Goal: Task Accomplishment & Management: Manage account settings

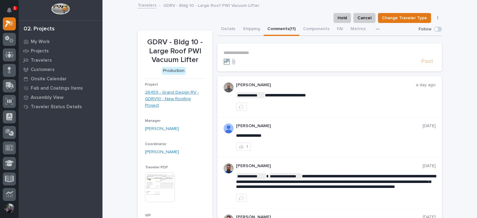
click at [163, 102] on link "26459 - Grand Design RV - GDRV10 - New Roofing Project" at bounding box center [175, 98] width 60 height 19
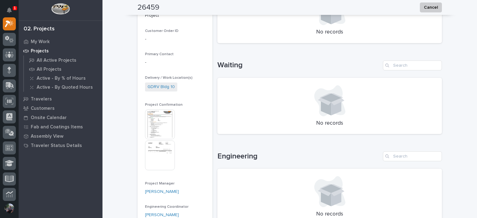
scroll to position [228, 0]
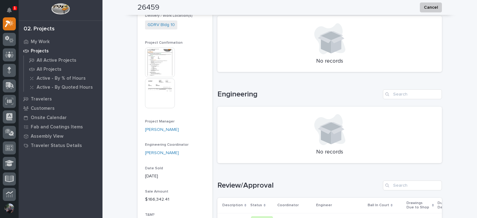
click at [158, 58] on img at bounding box center [160, 63] width 30 height 30
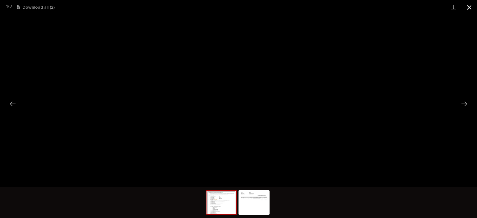
click at [472, 9] on button "Close gallery" at bounding box center [470, 7] width 16 height 15
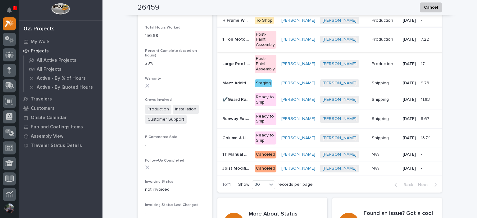
scroll to position [559, 0]
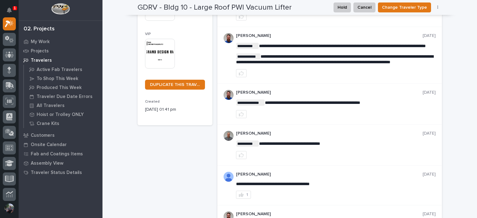
scroll to position [182, 0]
click at [6, 100] on icon at bounding box center [9, 101] width 8 height 7
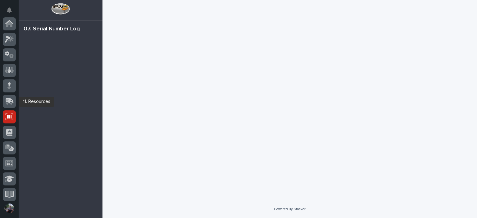
scroll to position [93, 0]
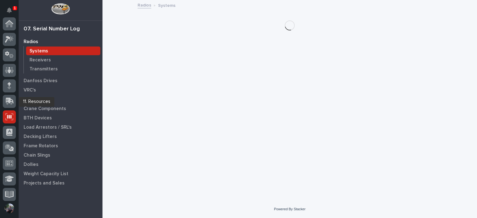
scroll to position [93, 0]
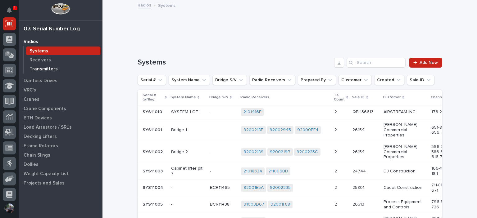
click at [41, 68] on p "Transmitters" at bounding box center [44, 69] width 28 height 6
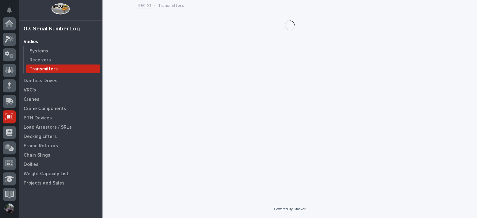
scroll to position [93, 0]
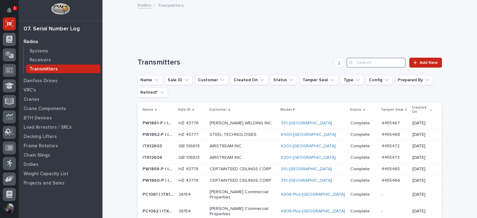
click at [363, 61] on input "Search" at bounding box center [376, 63] width 59 height 10
click at [52, 59] on div "Receivers" at bounding box center [63, 60] width 74 height 9
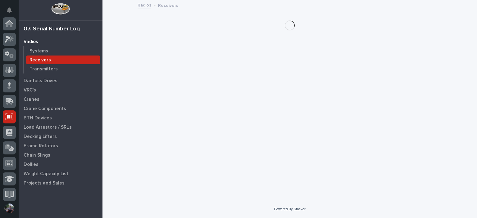
scroll to position [93, 0]
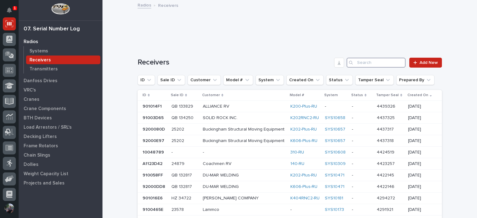
click at [373, 66] on input "Search" at bounding box center [376, 63] width 59 height 10
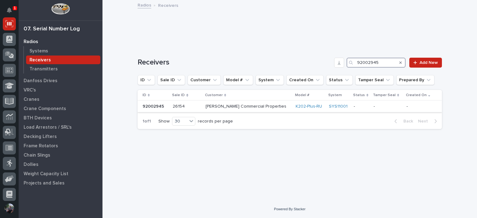
type input "92002945"
click at [243, 107] on p "Graber Commercial Properties" at bounding box center [248, 106] width 85 height 5
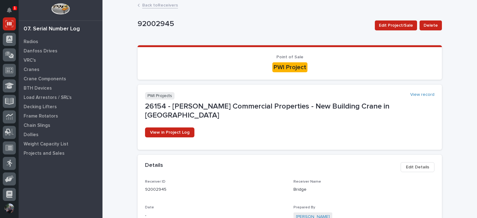
click at [149, 8] on link "Back to Receivers" at bounding box center [160, 4] width 36 height 7
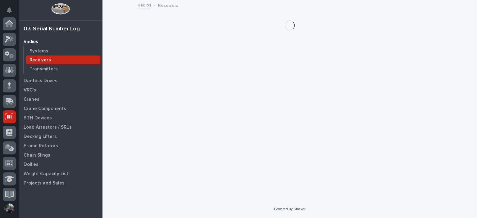
scroll to position [93, 0]
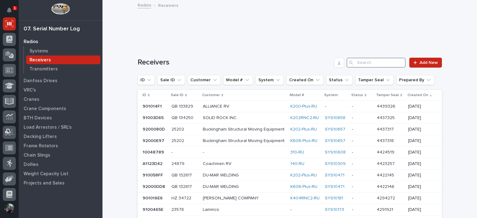
click at [363, 61] on input "Search" at bounding box center [376, 63] width 59 height 10
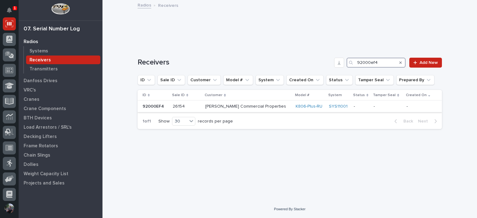
type input "92000ef4"
click at [270, 109] on div "Graber Commercial Properties" at bounding box center [247, 107] width 85 height 10
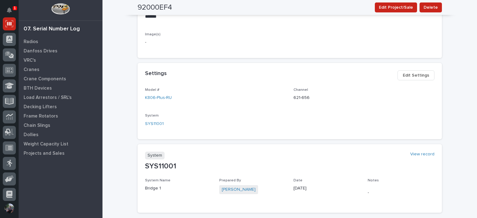
scroll to position [248, 0]
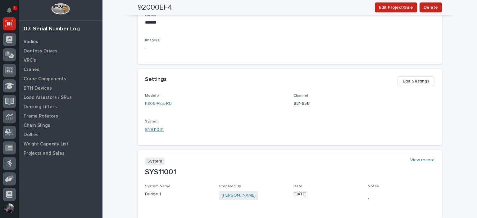
click at [156, 127] on link "SYS11001" at bounding box center [154, 130] width 19 height 7
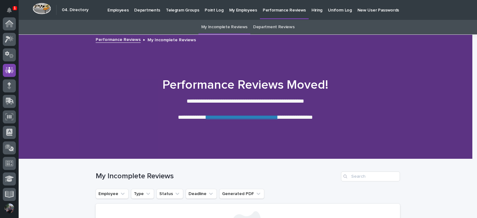
scroll to position [47, 0]
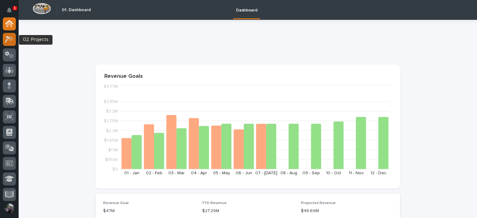
click at [12, 35] on div at bounding box center [9, 39] width 13 height 13
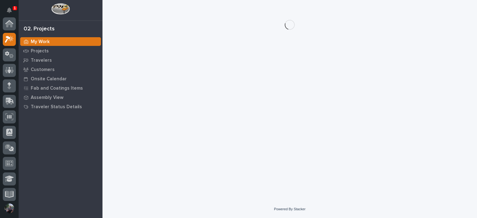
scroll to position [16, 0]
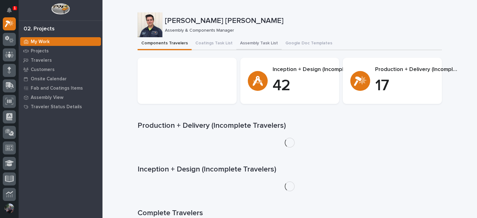
click at [256, 47] on button "Assembly Task List" at bounding box center [258, 43] width 45 height 13
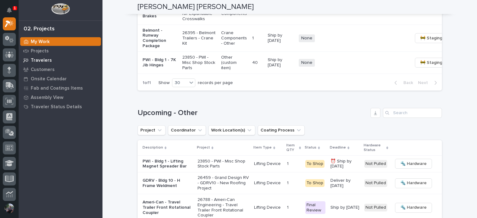
scroll to position [766, 0]
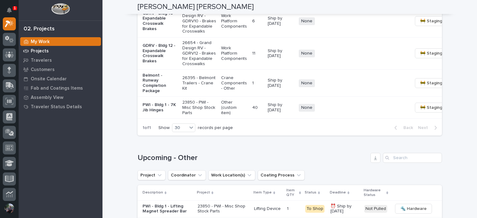
click at [39, 52] on p "Projects" at bounding box center [40, 51] width 18 height 6
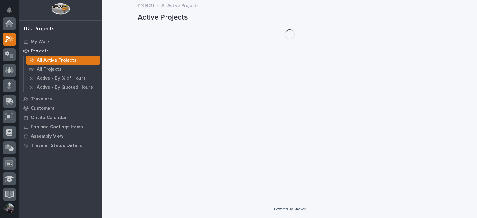
scroll to position [16, 0]
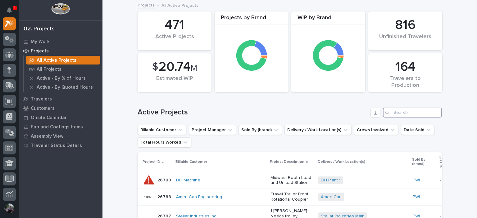
click at [404, 113] on input "Search" at bounding box center [412, 113] width 59 height 10
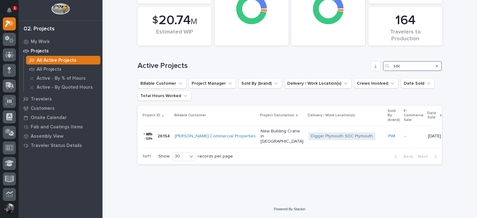
scroll to position [51, 0]
type input "sdc"
click at [261, 133] on p "New Building Crane in Plymouth" at bounding box center [282, 137] width 43 height 16
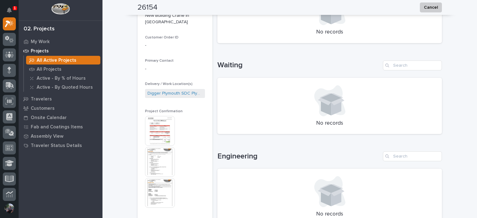
scroll to position [207, 0]
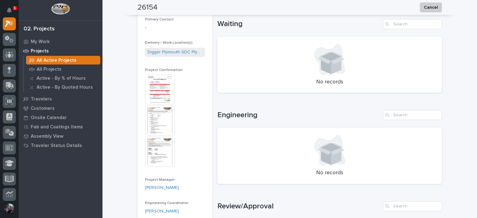
click at [149, 106] on img at bounding box center [160, 121] width 30 height 30
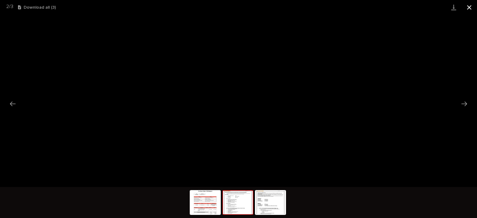
click at [475, 7] on button "Close gallery" at bounding box center [470, 7] width 16 height 15
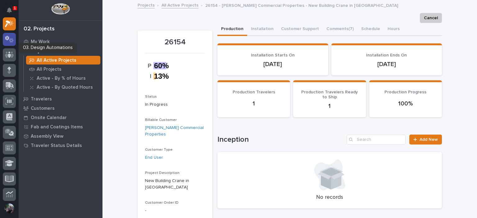
scroll to position [0, 0]
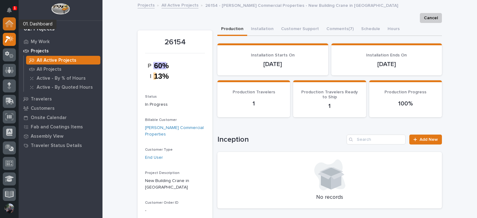
click at [11, 23] on icon at bounding box center [9, 24] width 6 height 6
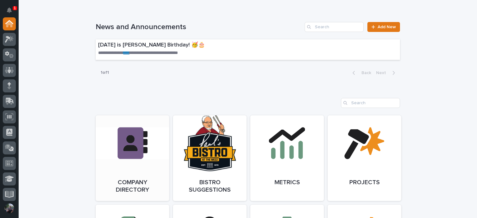
scroll to position [497, 0]
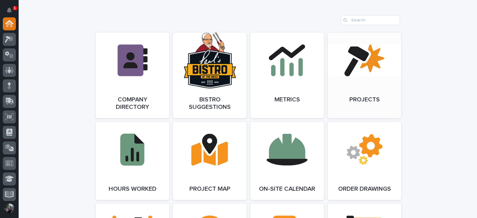
click at [368, 62] on link "Open Link" at bounding box center [365, 76] width 74 height 86
click at [9, 13] on button "Notifications" at bounding box center [9, 10] width 13 height 13
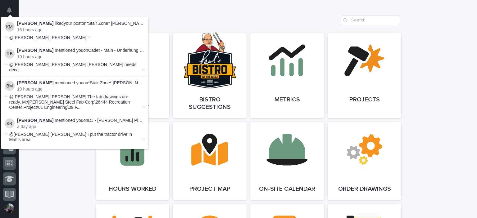
click at [107, 24] on p "Kyle Miller liked your post on *Stair Zone* Douglas Steel Fabricating Corp - (5…" at bounding box center [81, 23] width 128 height 5
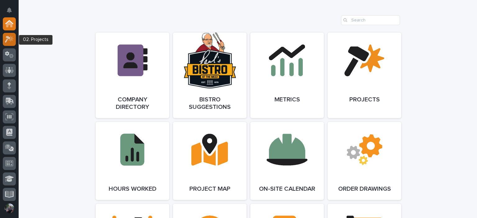
click at [12, 39] on icon at bounding box center [10, 38] width 5 height 6
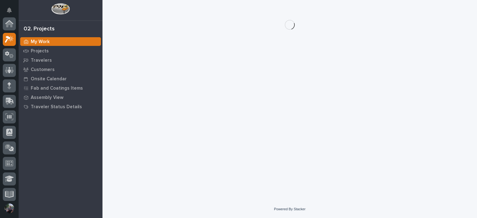
scroll to position [16, 0]
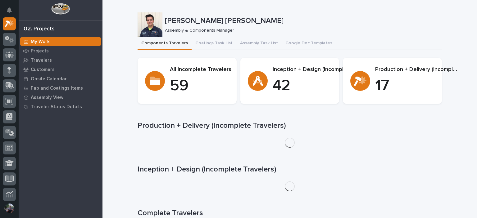
click at [239, 51] on div "**********" at bounding box center [290, 178] width 304 height 257
click at [243, 46] on button "Assembly Task List" at bounding box center [258, 43] width 45 height 13
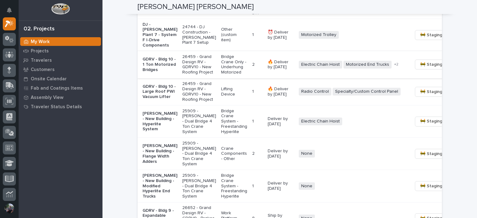
scroll to position [538, 0]
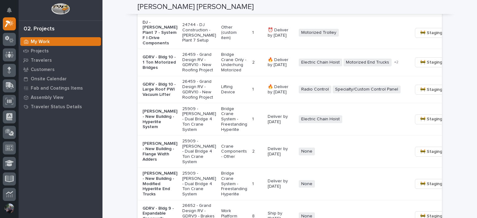
click at [268, 95] on p "🔥 Deliver by 8/13/25" at bounding box center [281, 89] width 26 height 11
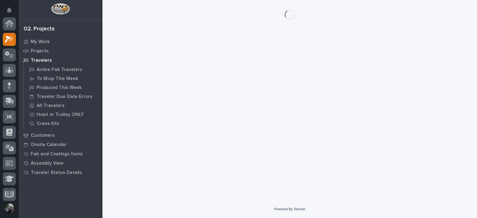
scroll to position [16, 0]
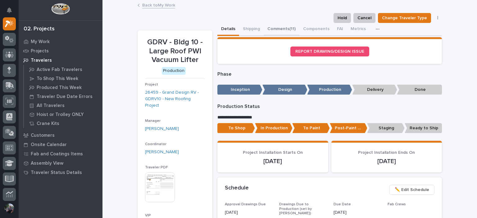
click at [283, 24] on button "Comments (11)" at bounding box center [282, 29] width 36 height 13
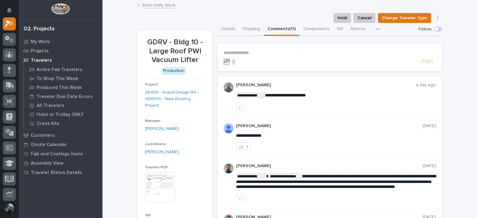
click at [241, 51] on p "**********" at bounding box center [330, 52] width 212 height 5
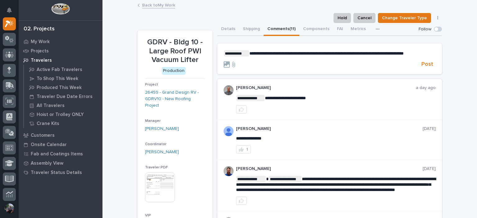
click at [295, 56] on p "**********" at bounding box center [330, 53] width 212 height 6
click at [313, 54] on span "**********" at bounding box center [326, 53] width 154 height 4
click at [314, 52] on span "**********" at bounding box center [326, 53] width 154 height 4
click at [320, 54] on span "**********" at bounding box center [326, 53] width 154 height 4
click at [427, 68] on span "Post" at bounding box center [427, 64] width 12 height 7
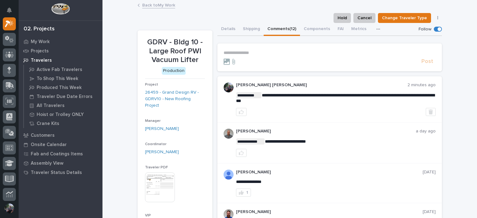
click at [263, 47] on section "**********" at bounding box center [329, 57] width 225 height 28
click at [263, 49] on section "**********" at bounding box center [329, 57] width 225 height 28
click at [263, 53] on p "**********" at bounding box center [330, 52] width 212 height 5
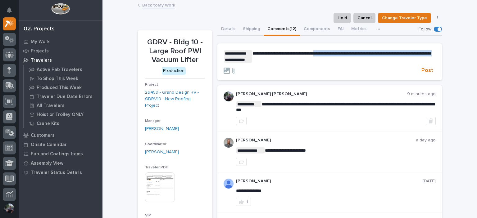
drag, startPoint x: 323, startPoint y: 53, endPoint x: 264, endPoint y: 59, distance: 59.3
click at [264, 56] on span "**********" at bounding box center [341, 53] width 179 height 4
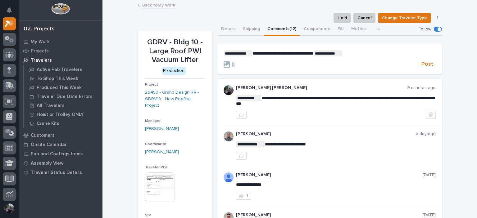
click at [357, 51] on p "**********" at bounding box center [330, 53] width 212 height 6
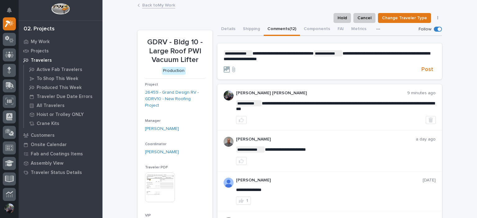
click at [349, 60] on p "**********" at bounding box center [330, 55] width 212 height 11
click at [421, 70] on span "Post" at bounding box center [427, 69] width 12 height 7
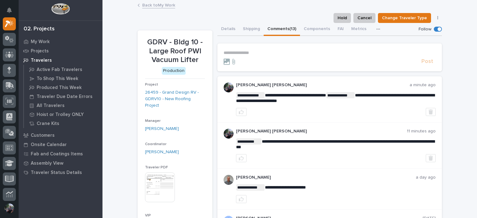
click at [157, 4] on link "Back to My Work" at bounding box center [158, 4] width 33 height 7
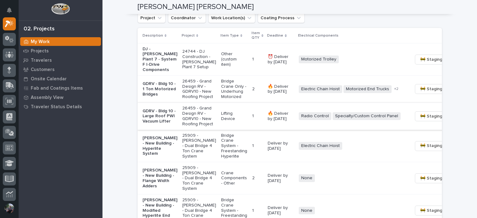
scroll to position [517, 0]
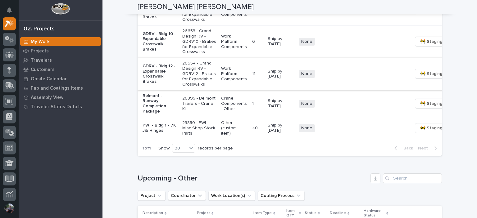
scroll to position [766, 0]
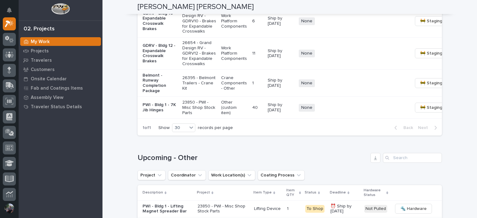
click at [166, 119] on td "PWI - Bldg 1 - 7K Jib Hinges" at bounding box center [159, 108] width 42 height 22
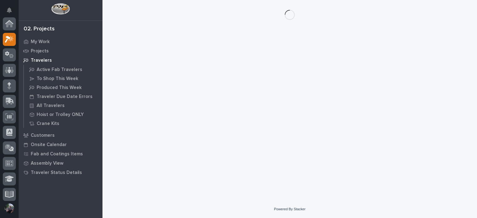
scroll to position [16, 0]
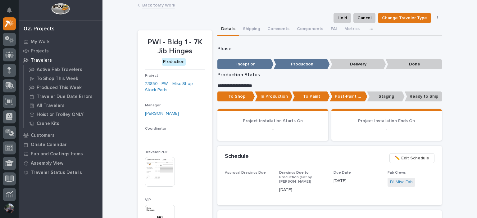
click at [274, 97] on p "In Production" at bounding box center [274, 97] width 38 height 10
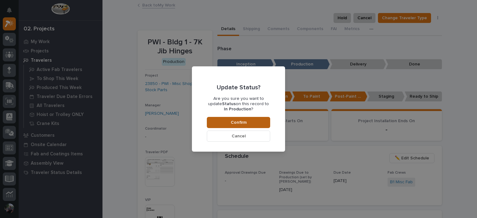
click at [242, 121] on span "Confirm" at bounding box center [239, 123] width 16 height 6
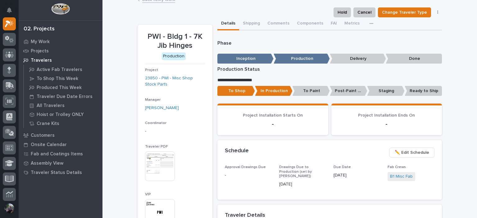
scroll to position [0, 0]
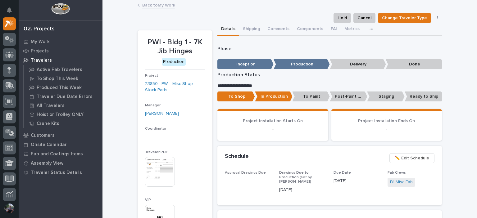
click at [161, 7] on link "Back to My Work" at bounding box center [158, 4] width 33 height 7
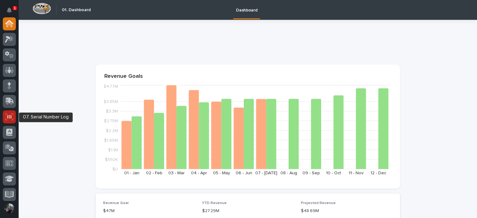
click at [9, 121] on div at bounding box center [9, 117] width 13 height 13
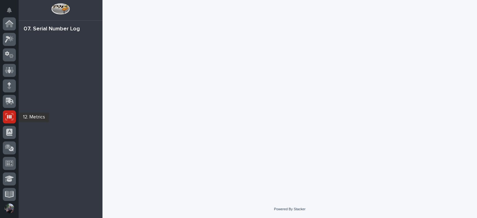
scroll to position [93, 0]
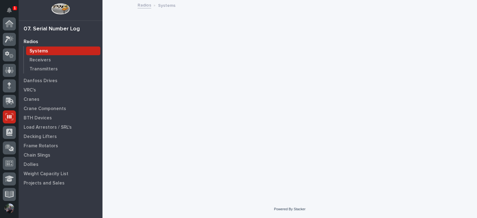
scroll to position [93, 0]
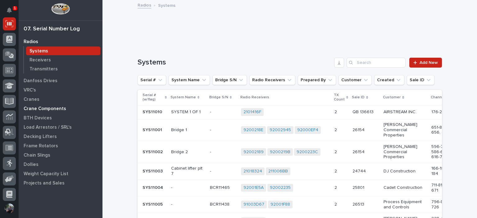
click at [32, 106] on p "Crane Components" at bounding box center [45, 109] width 43 height 6
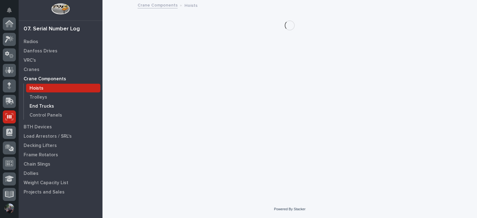
scroll to position [93, 0]
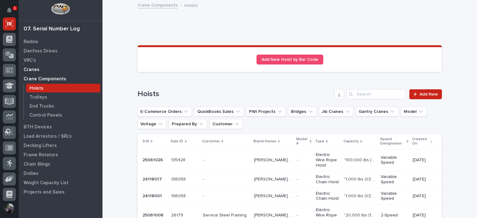
click at [32, 67] on p "Cranes" at bounding box center [32, 70] width 16 height 6
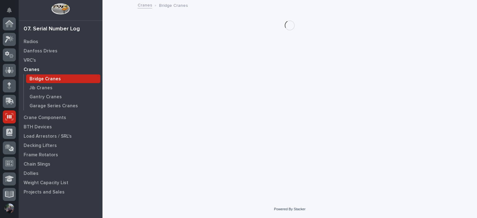
scroll to position [93, 0]
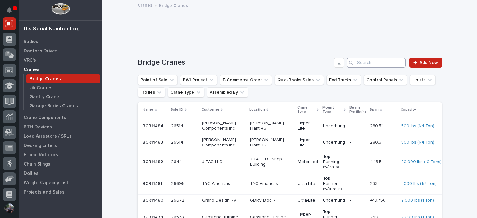
click at [377, 65] on input "Search" at bounding box center [376, 63] width 59 height 10
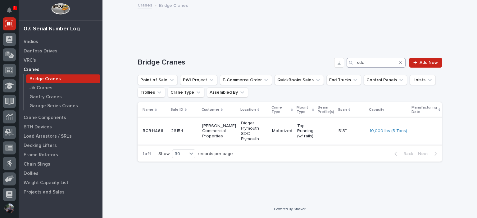
type input "sdc"
click at [256, 130] on p "Digger Plymouth SDC Plymouth" at bounding box center [254, 131] width 26 height 21
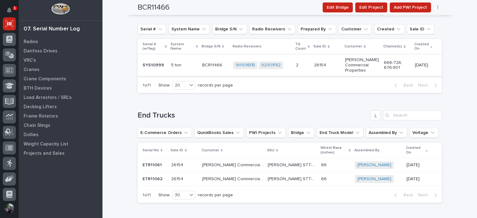
scroll to position [727, 0]
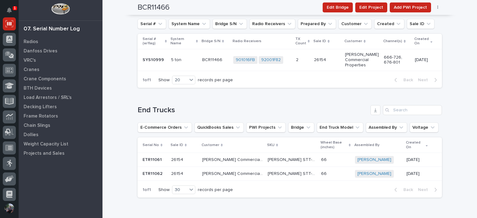
click at [176, 56] on div "5 ton" at bounding box center [184, 59] width 26 height 7
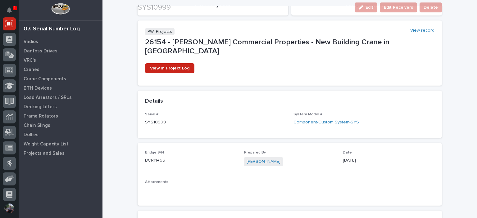
scroll to position [62, 0]
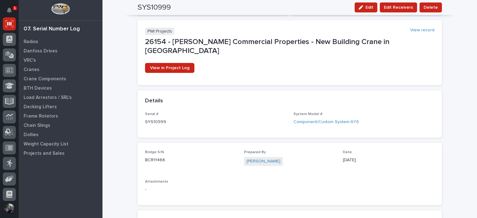
click at [138, 126] on div "Serial # SYS10999 System Model # Component/Custom System-SYS" at bounding box center [290, 125] width 304 height 26
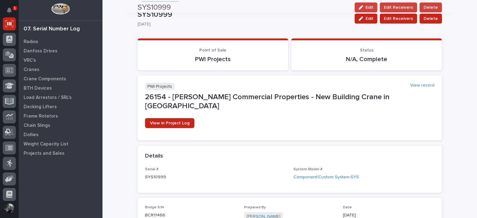
scroll to position [0, 0]
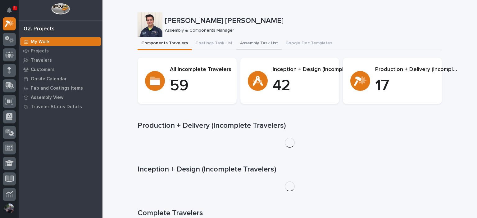
click at [257, 41] on button "Assembly Task List" at bounding box center [258, 43] width 45 height 13
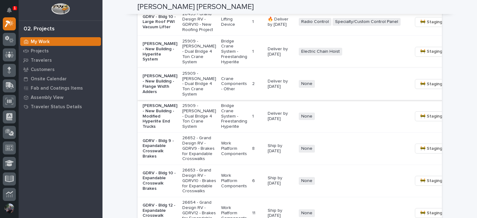
scroll to position [620, 0]
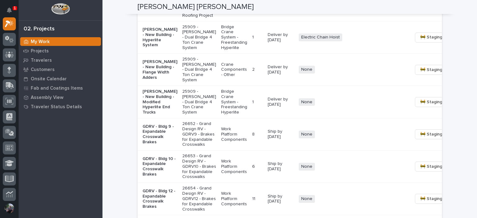
click at [155, 115] on p "Da Dodd - New Building - Modified Hyperlite End Trucks" at bounding box center [160, 102] width 35 height 26
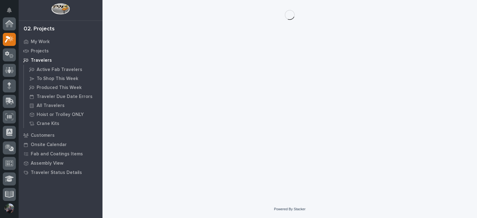
scroll to position [16, 0]
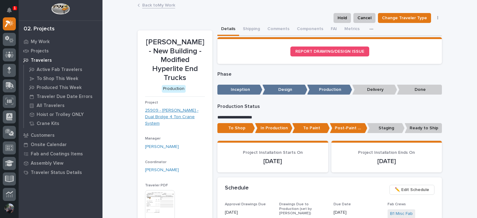
click at [156, 111] on link "25909 - DA Dodd - Dual Bridge 4 Ton Crane System" at bounding box center [175, 116] width 60 height 19
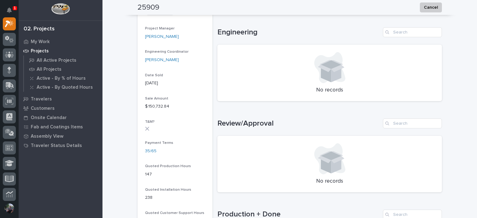
scroll to position [455, 0]
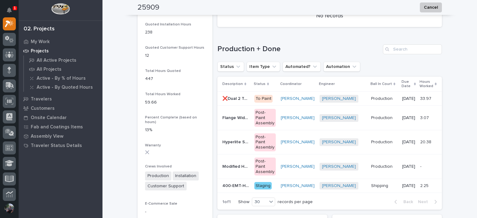
click at [234, 98] on p "❌Dual 2 Ton Bridge UltraLite Freestanding" at bounding box center [236, 98] width 28 height 7
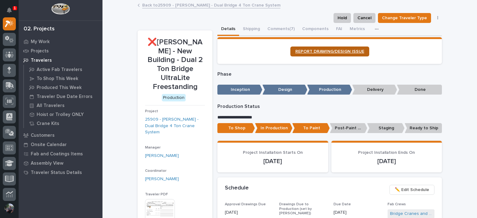
click at [317, 55] on link "REPORT DRAWING/DESIGN ISSUE" at bounding box center [329, 52] width 79 height 10
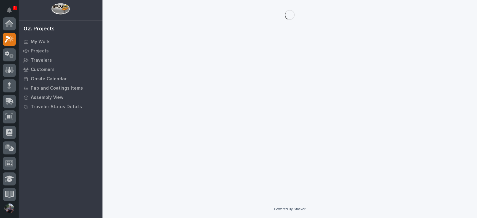
scroll to position [16, 0]
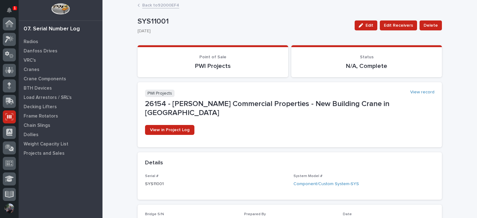
scroll to position [93, 0]
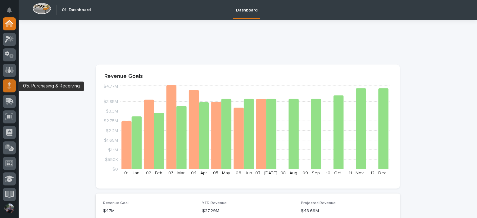
click at [13, 84] on div at bounding box center [9, 86] width 13 height 13
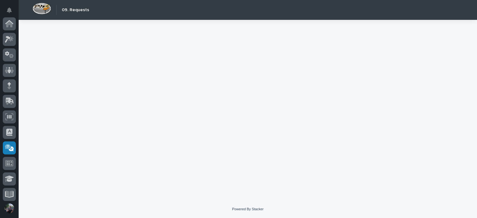
scroll to position [124, 0]
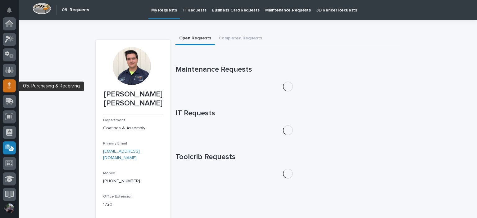
click at [11, 88] on icon at bounding box center [8, 87] width 3 height 3
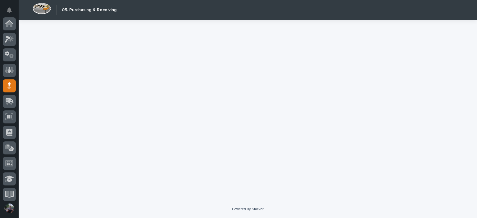
scroll to position [62, 0]
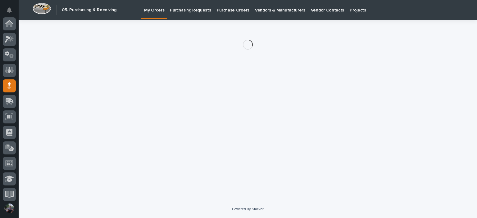
scroll to position [62, 0]
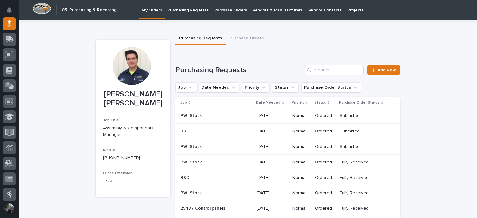
click at [220, 12] on p "Purchase Orders" at bounding box center [230, 6] width 33 height 13
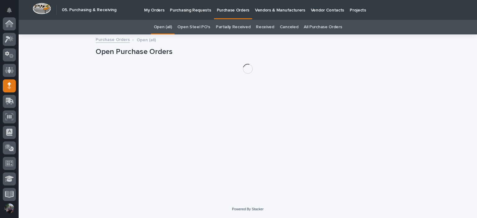
scroll to position [62, 0]
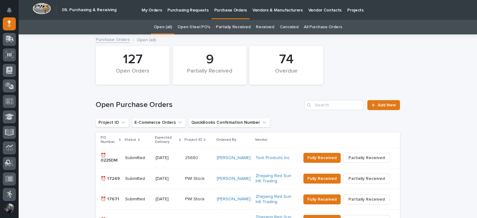
click at [329, 29] on link "All Purchase Orders" at bounding box center [323, 27] width 38 height 15
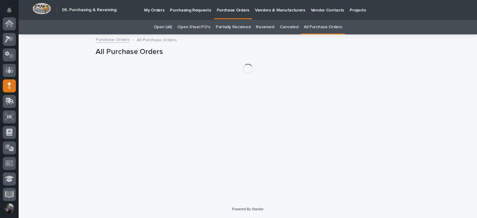
scroll to position [62, 0]
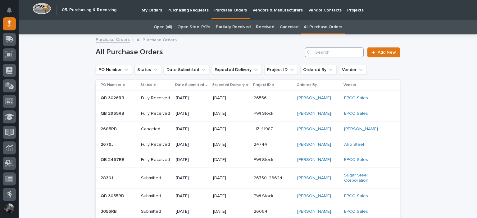
click at [342, 52] on input "Search" at bounding box center [334, 53] width 59 height 10
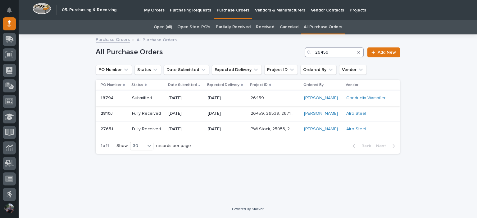
type input "26459"
click at [231, 102] on div "08/15/2025" at bounding box center [227, 98] width 38 height 10
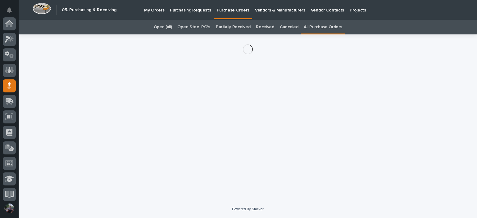
click at [231, 102] on div "Loading... Saving… Loading... Saving…" at bounding box center [248, 109] width 311 height 151
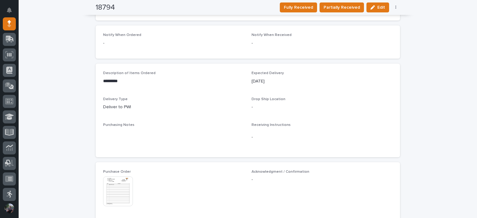
scroll to position [290, 0]
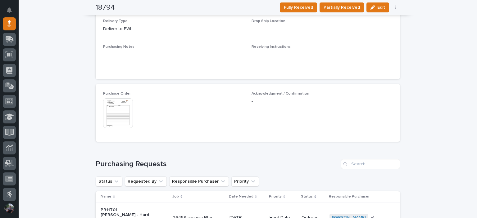
click at [120, 119] on img at bounding box center [118, 113] width 30 height 30
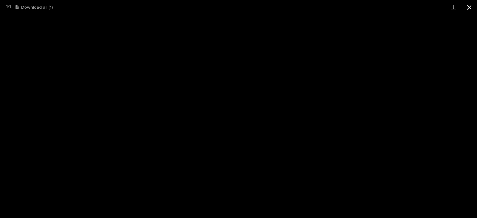
click at [467, 7] on button "Close gallery" at bounding box center [470, 7] width 16 height 15
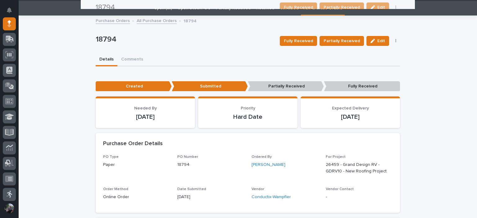
scroll to position [18, 0]
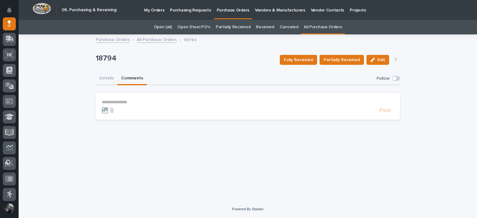
click at [125, 103] on p "**********" at bounding box center [248, 102] width 292 height 5
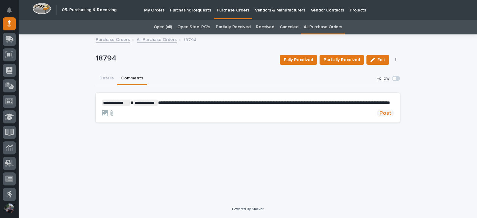
click at [390, 116] on span "Post" at bounding box center [386, 114] width 12 height 6
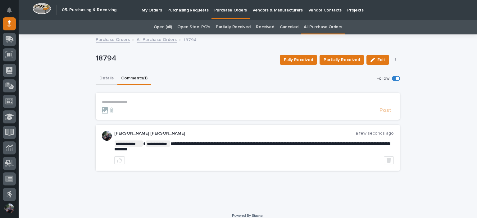
click at [103, 82] on button "Details" at bounding box center [107, 78] width 22 height 13
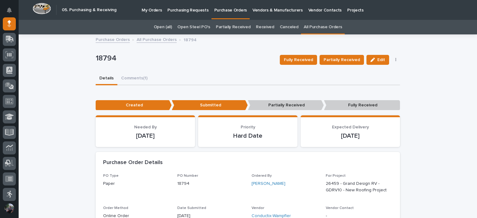
click at [310, 28] on link "All Purchase Orders" at bounding box center [323, 27] width 38 height 15
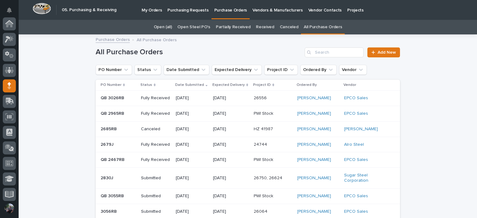
scroll to position [62, 0]
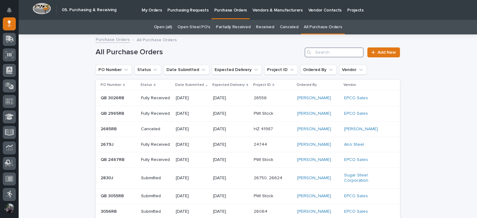
click at [340, 53] on input "Search" at bounding box center [334, 53] width 59 height 10
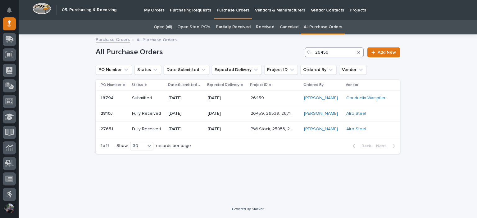
type input "26459"
click at [215, 48] on h1 "All Purchase Orders" at bounding box center [199, 52] width 207 height 9
click at [359, 53] on icon "Search" at bounding box center [358, 53] width 2 height 4
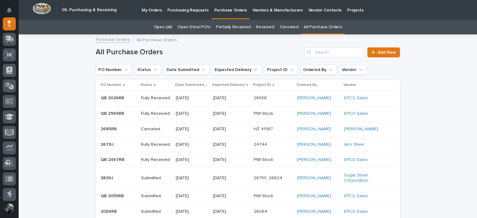
click at [274, 46] on div "All Purchase Orders Add New" at bounding box center [248, 50] width 304 height 30
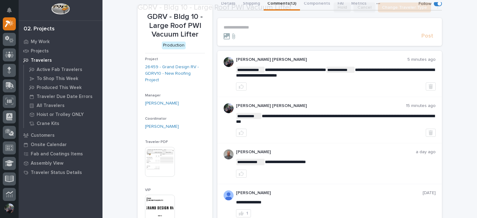
scroll to position [62, 0]
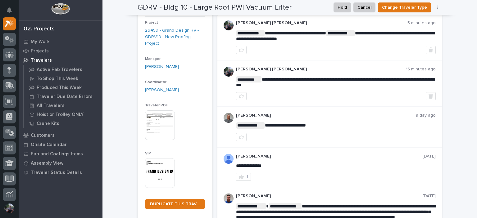
click at [350, 54] on div "**********" at bounding box center [329, 37] width 225 height 46
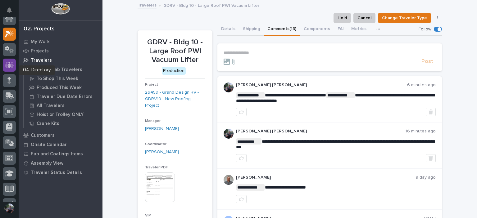
scroll to position [0, 0]
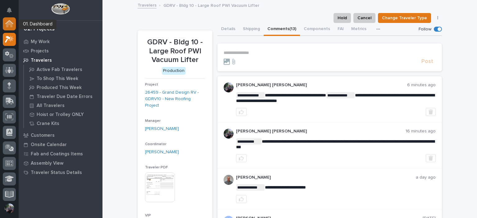
click at [11, 18] on div at bounding box center [9, 23] width 13 height 13
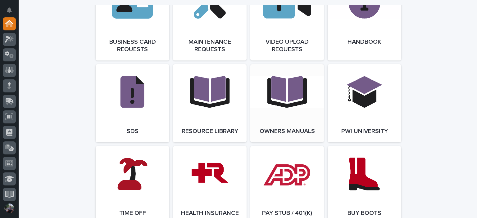
scroll to position [994, 0]
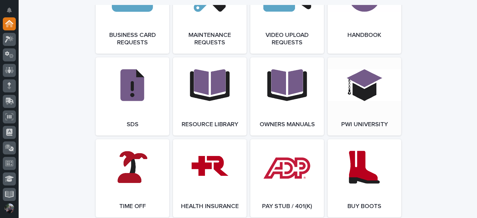
click at [390, 112] on link "Open Link" at bounding box center [365, 96] width 74 height 78
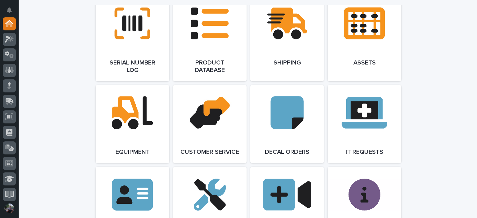
scroll to position [704, 0]
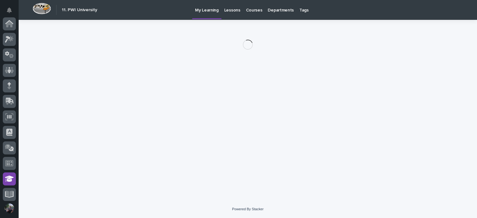
scroll to position [125, 0]
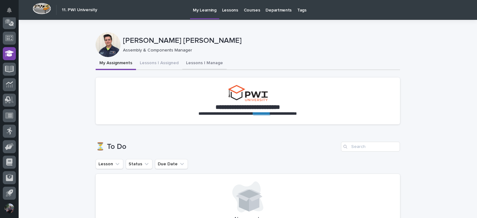
click at [199, 68] on button "Lessons I Manage" at bounding box center [204, 63] width 44 height 13
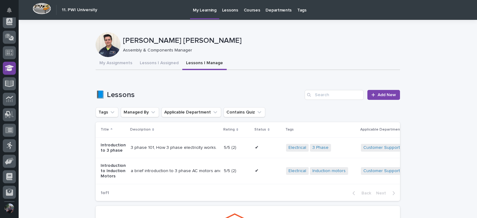
scroll to position [105, 0]
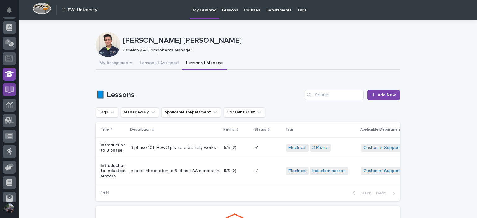
click at [12, 87] on icon at bounding box center [9, 89] width 7 height 6
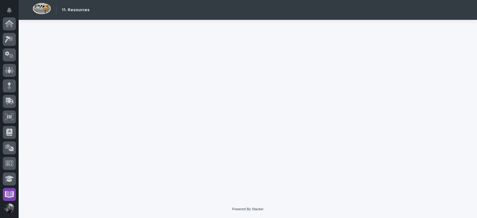
scroll to position [125, 0]
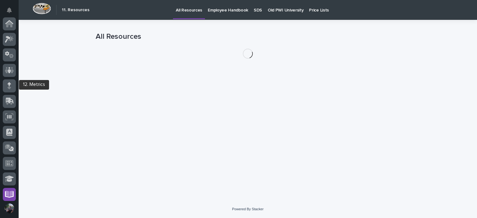
scroll to position [125, 0]
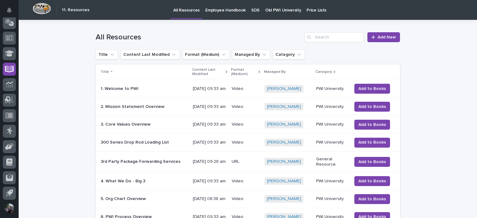
click at [215, 7] on p "Employee Handbook" at bounding box center [225, 6] width 40 height 13
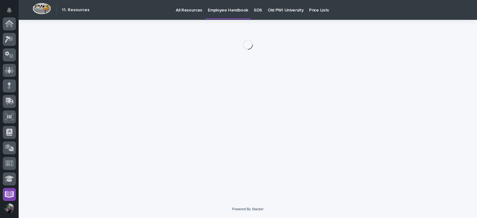
scroll to position [125, 0]
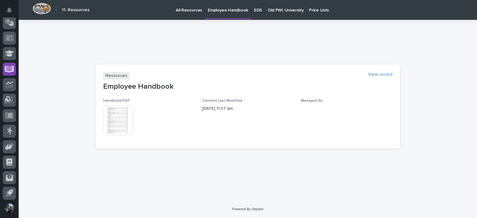
click at [113, 132] on img at bounding box center [118, 121] width 30 height 30
